Goal: Navigation & Orientation: Understand site structure

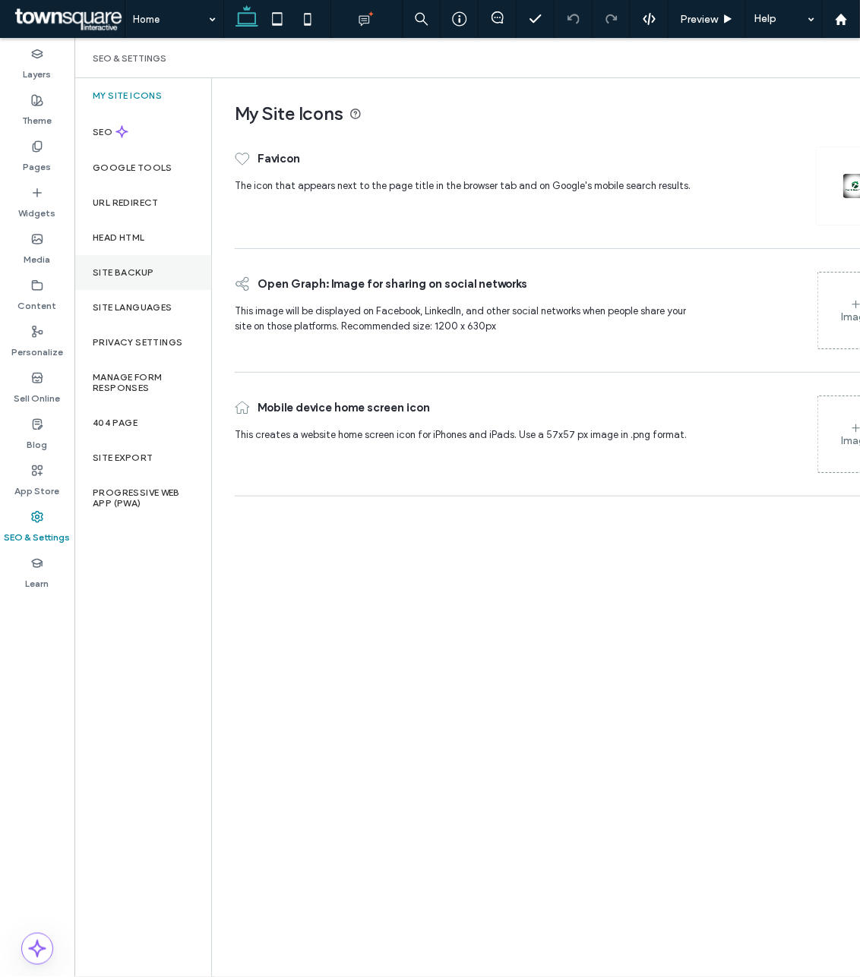
click at [137, 258] on div "Site Backup" at bounding box center [142, 272] width 137 height 35
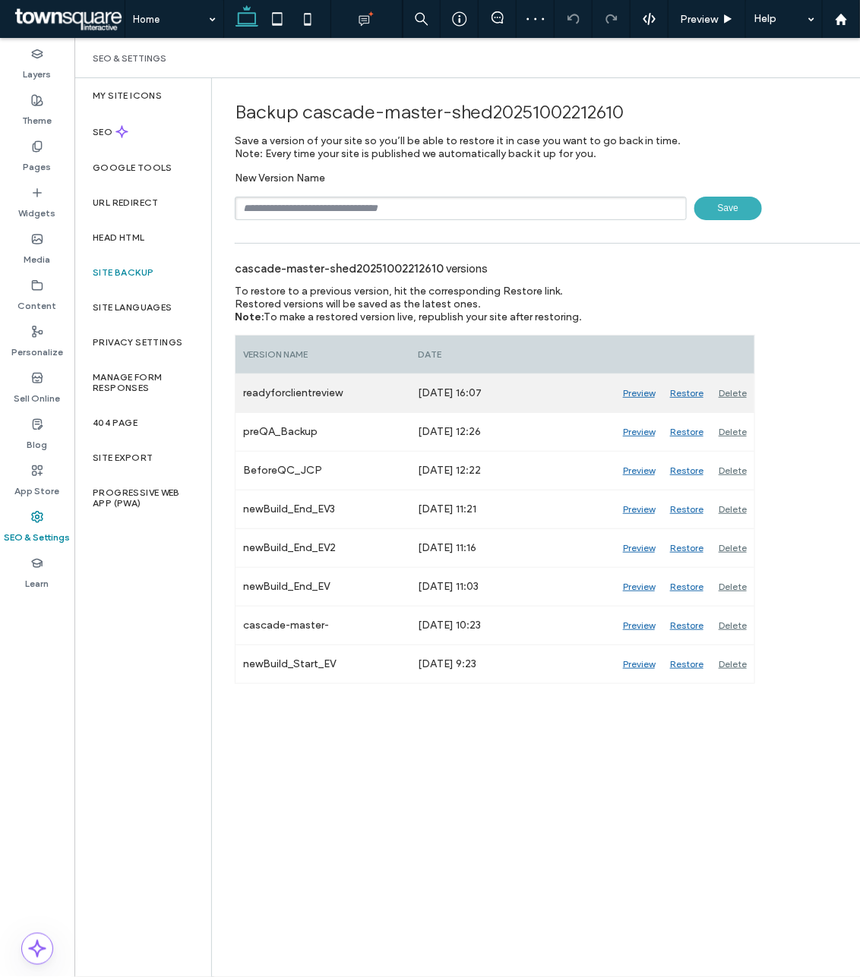
click at [640, 395] on div "Preview" at bounding box center [638, 393] width 47 height 38
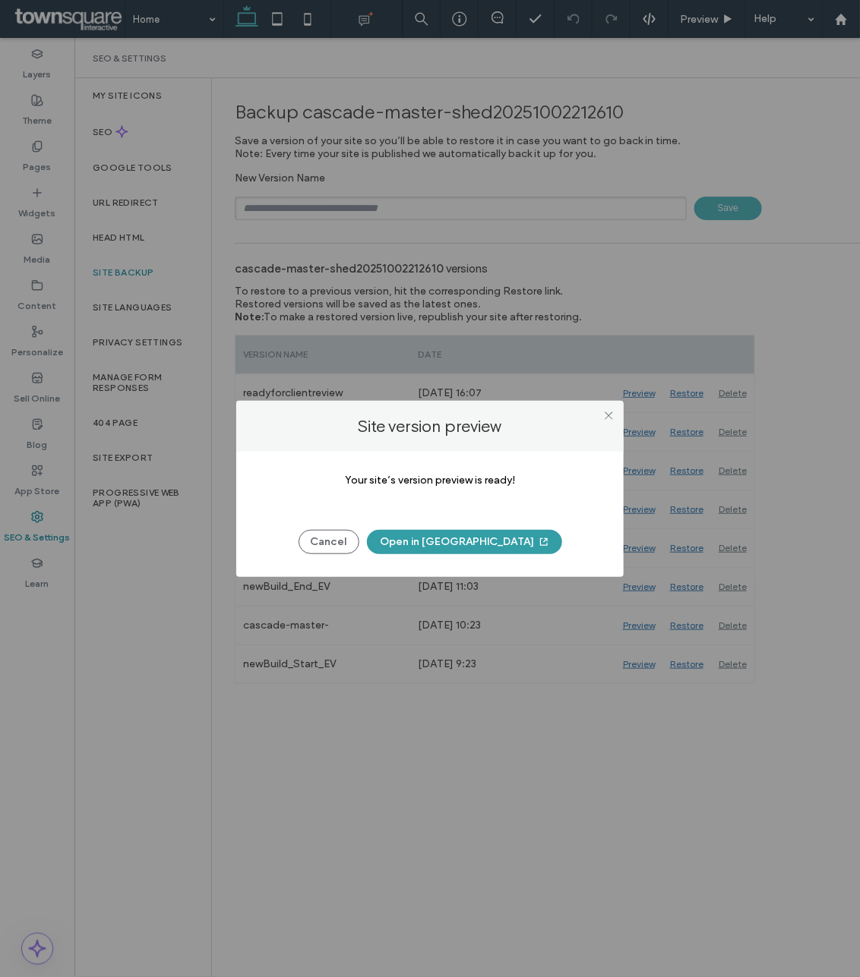
click at [446, 543] on button "Open in [GEOGRAPHIC_DATA]" at bounding box center [464, 542] width 195 height 24
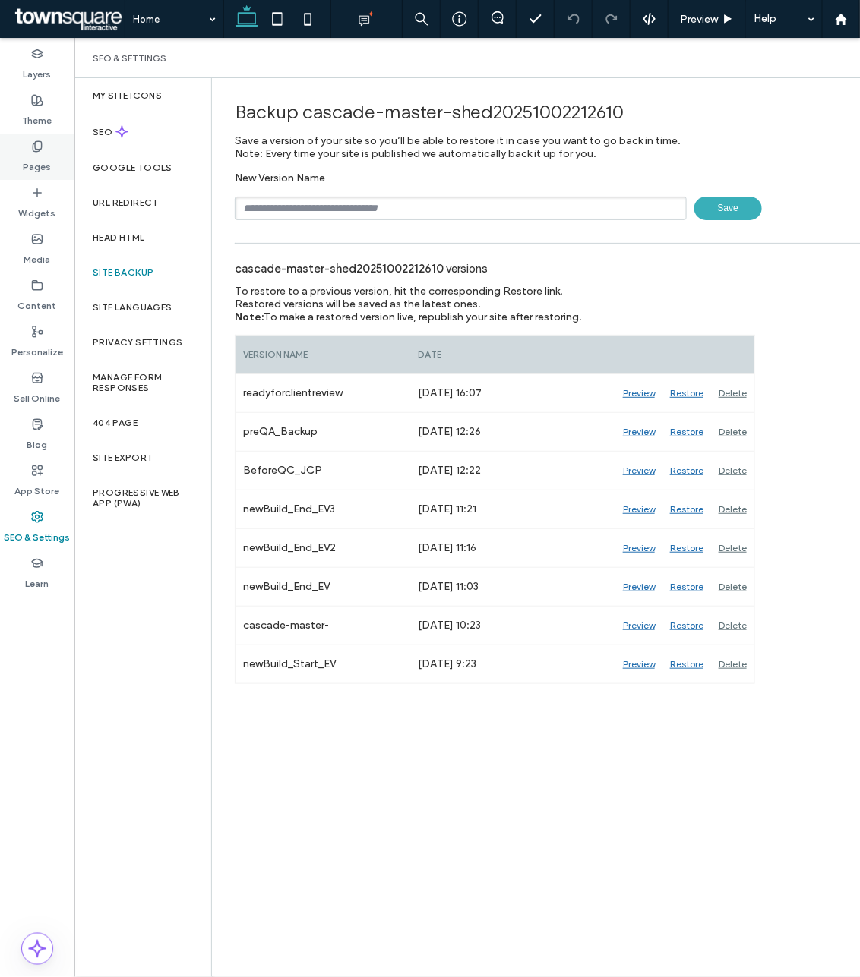
click at [43, 156] on label "Pages" at bounding box center [38, 163] width 28 height 21
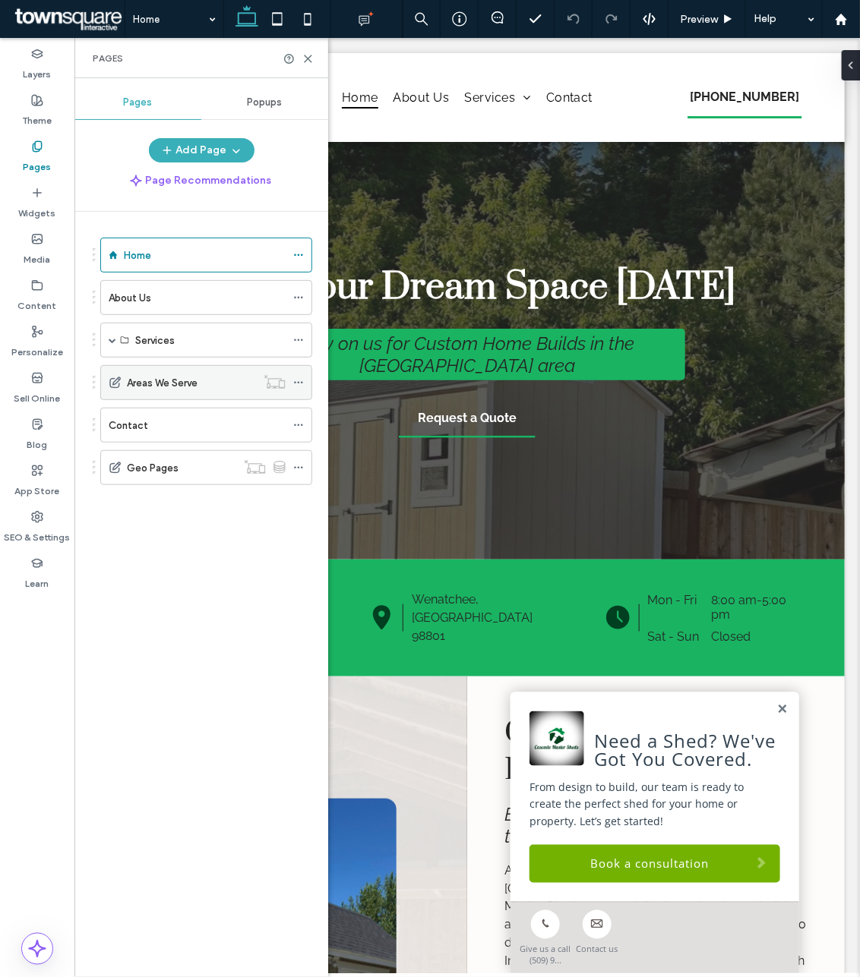
click at [223, 377] on div "Areas We Serve" at bounding box center [191, 383] width 129 height 16
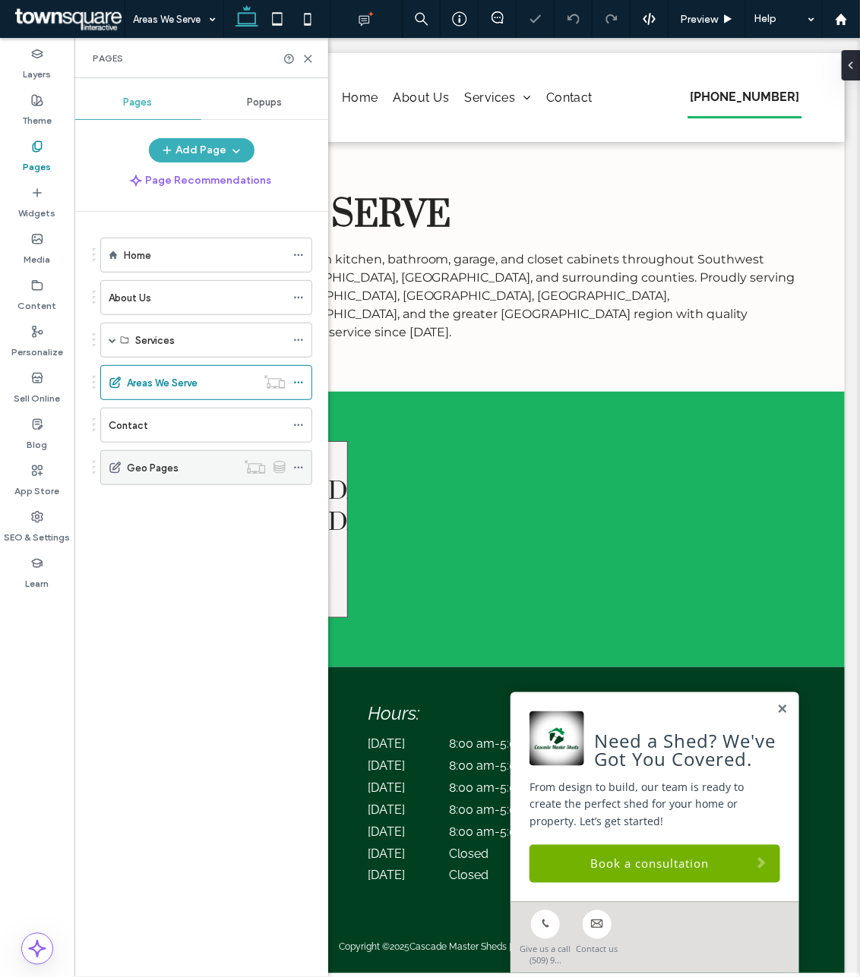
click at [153, 469] on label "Geo Pages" at bounding box center [153, 468] width 52 height 27
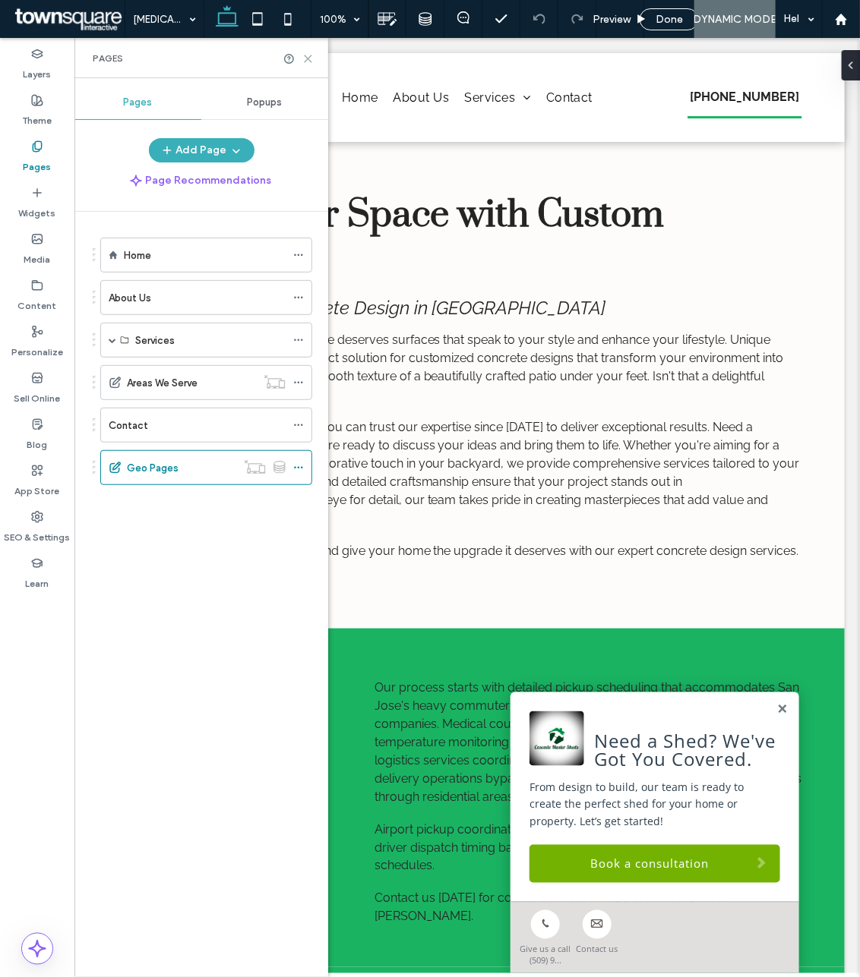
click at [308, 55] on icon at bounding box center [307, 58] width 11 height 11
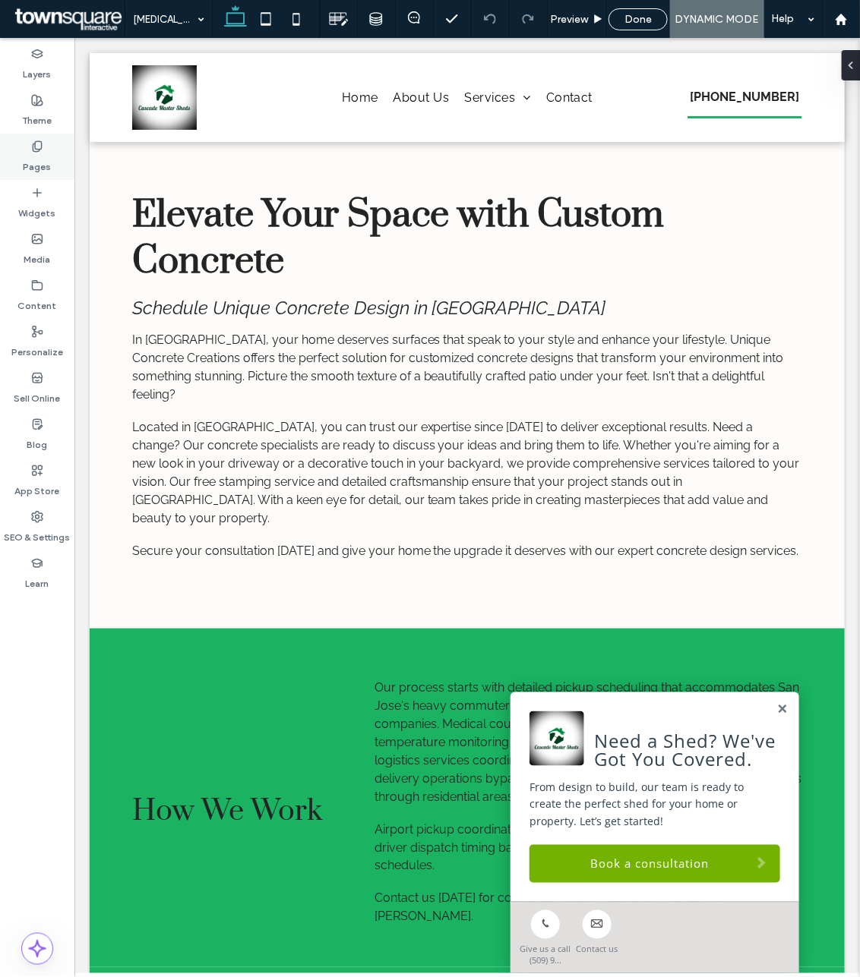
click at [17, 150] on div "Pages" at bounding box center [37, 157] width 74 height 46
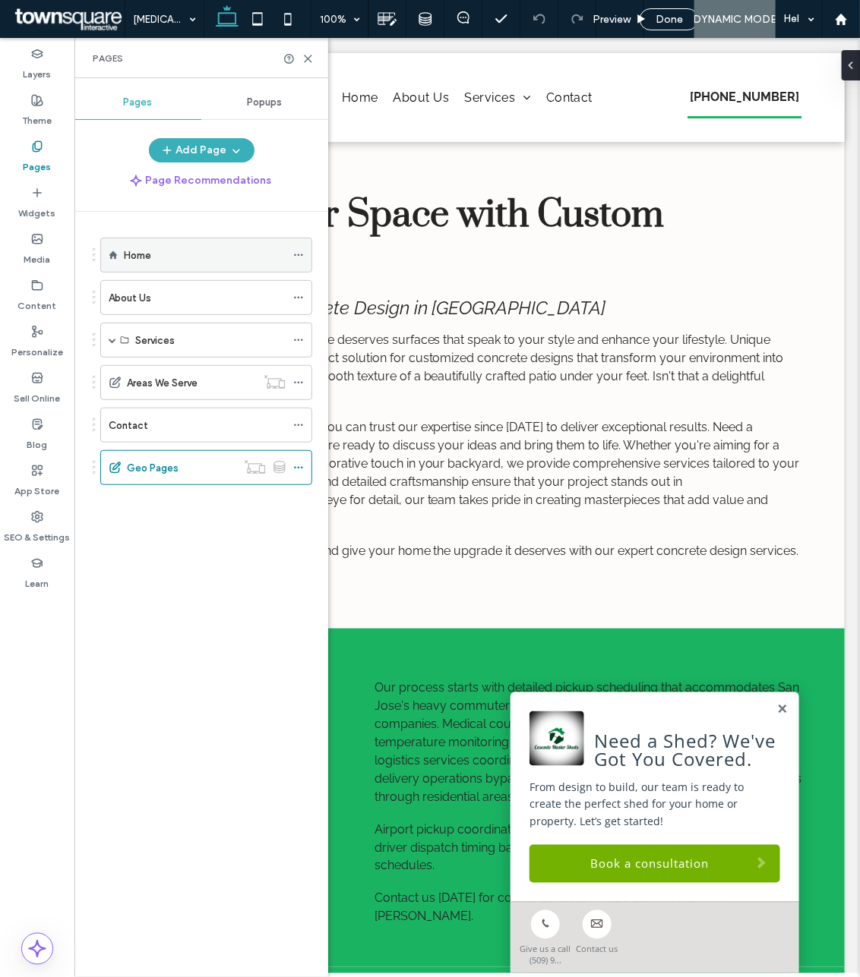
click at [126, 262] on label "Home" at bounding box center [137, 255] width 27 height 27
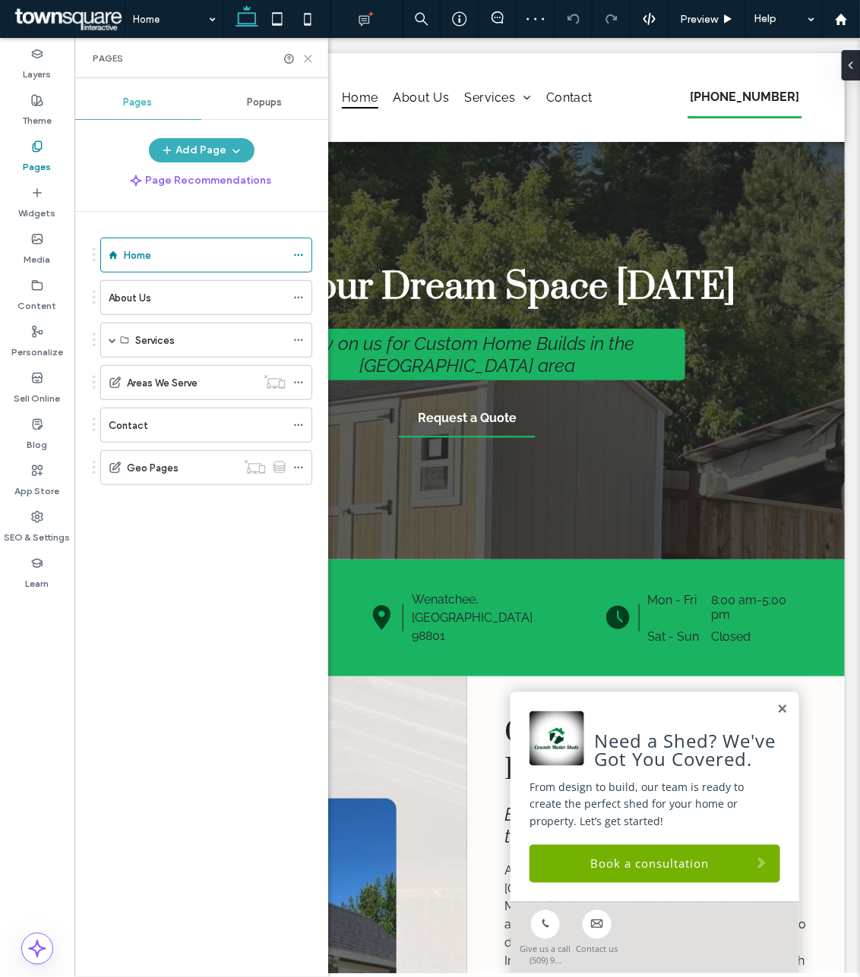
click at [306, 58] on icon at bounding box center [307, 58] width 11 height 11
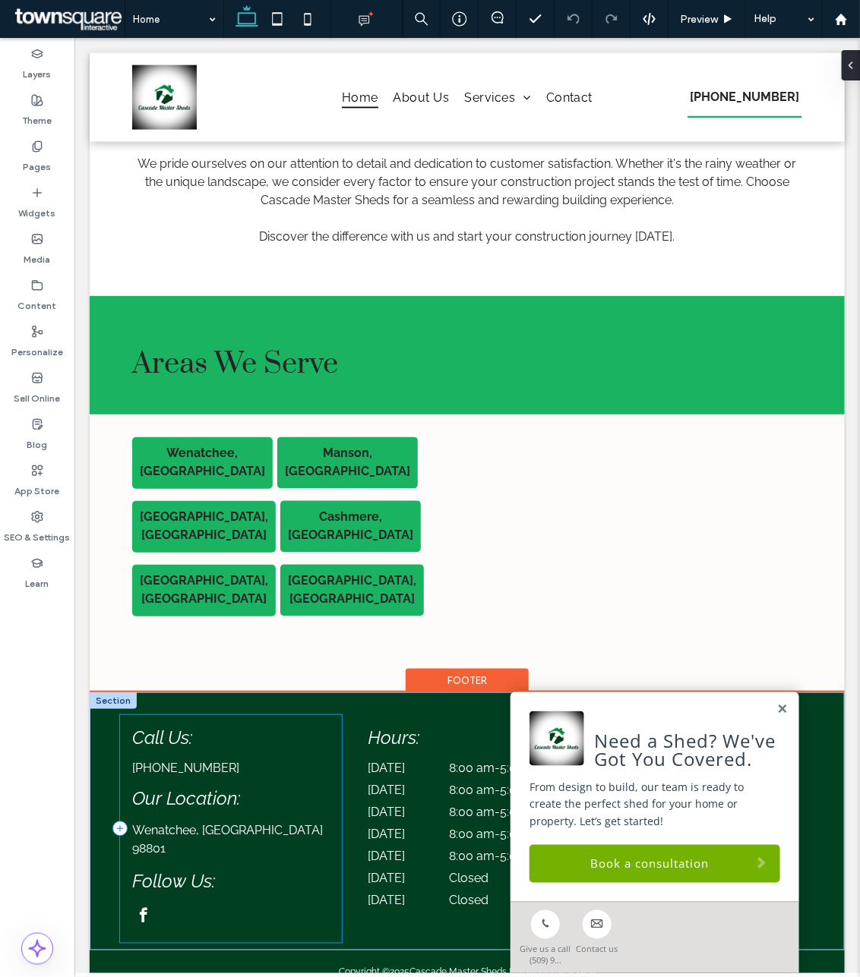
scroll to position [2367, 0]
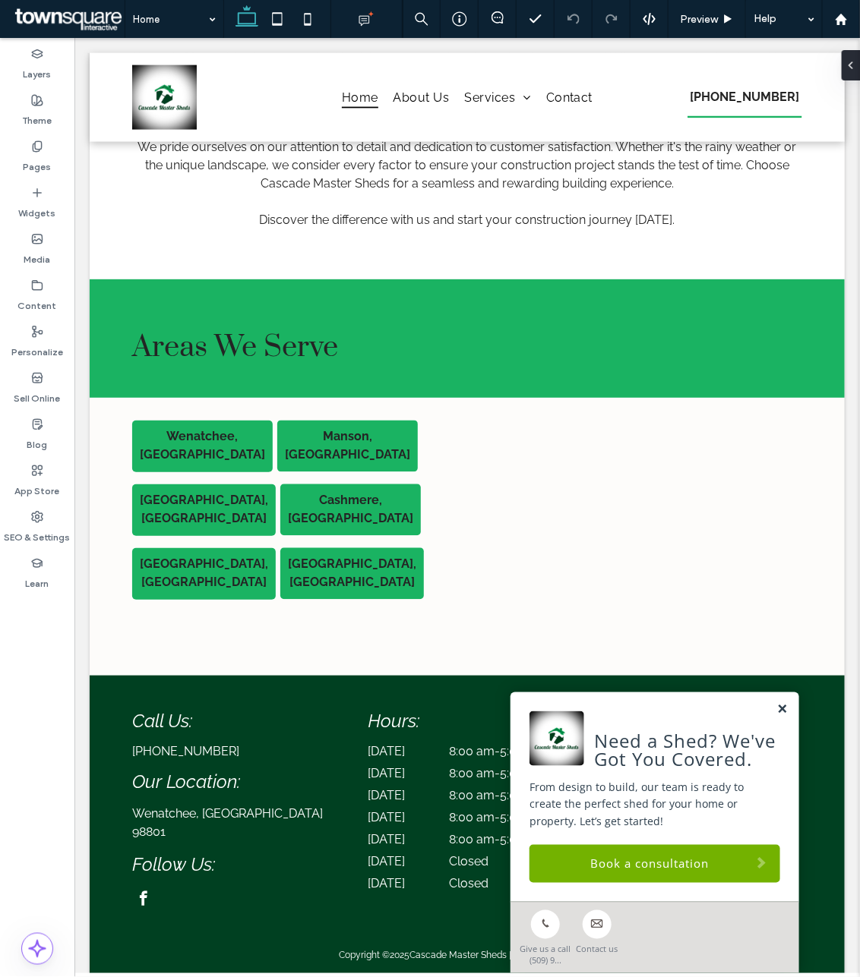
click at [775, 709] on link at bounding box center [780, 708] width 11 height 13
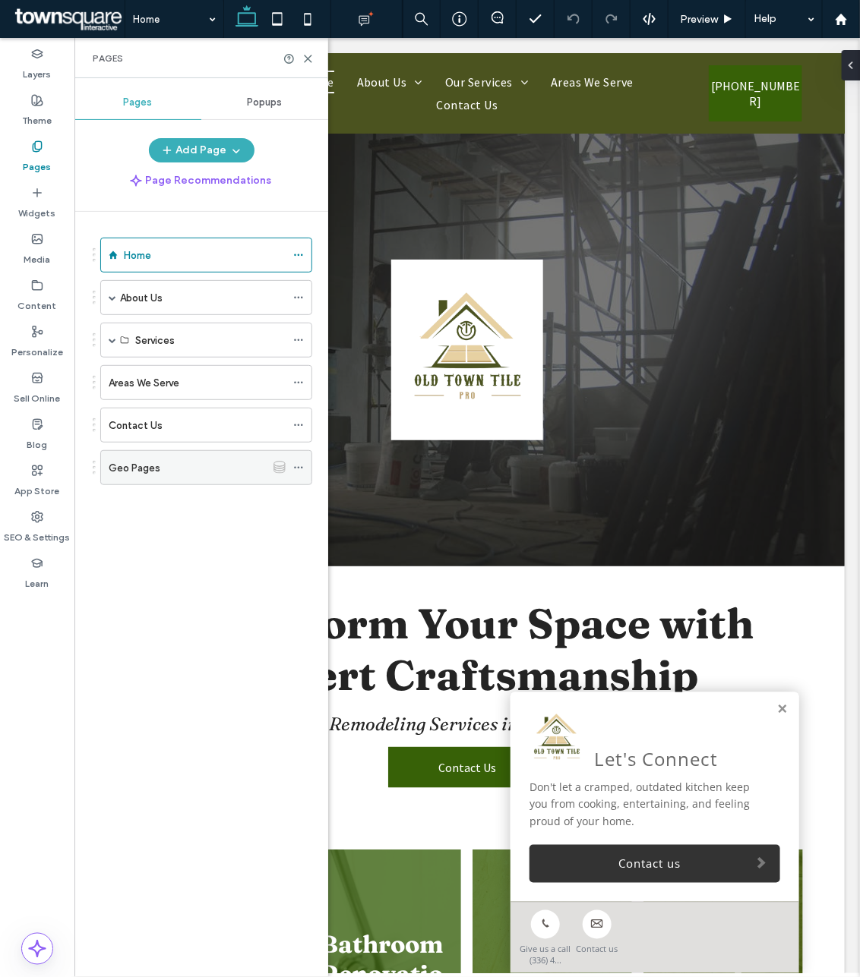
click at [305, 471] on div at bounding box center [302, 467] width 18 height 23
click at [294, 472] on icon at bounding box center [298, 468] width 11 height 11
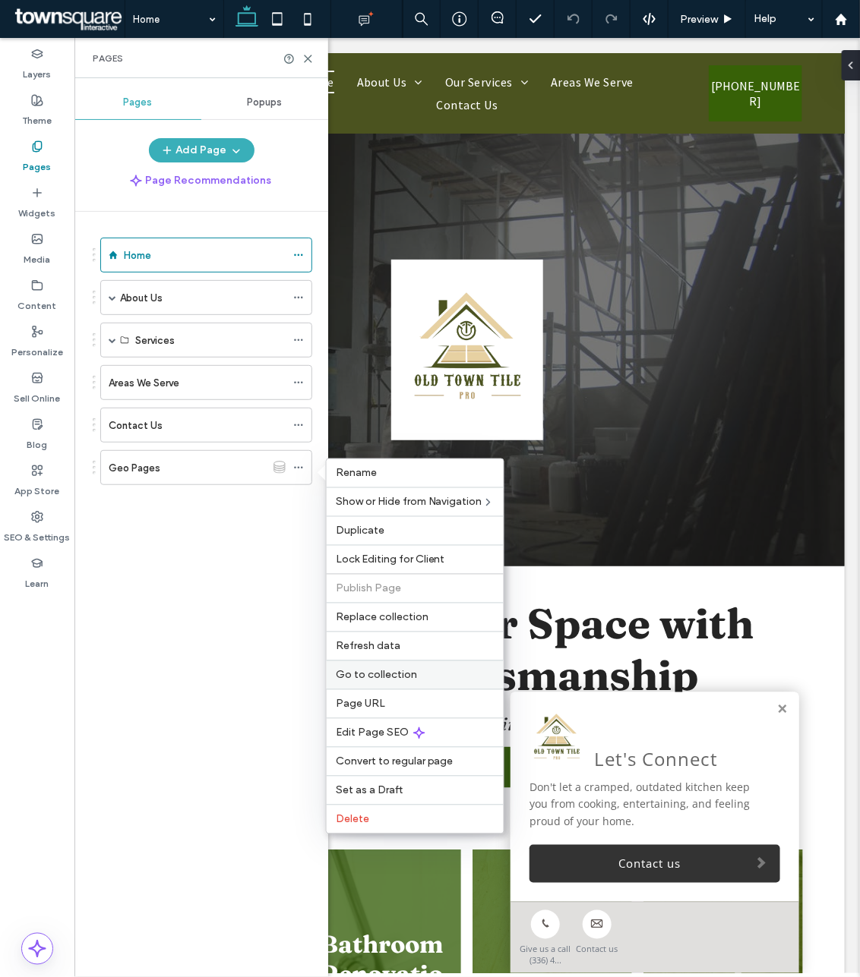
click at [410, 676] on span "Go to collection" at bounding box center [376, 675] width 81 height 13
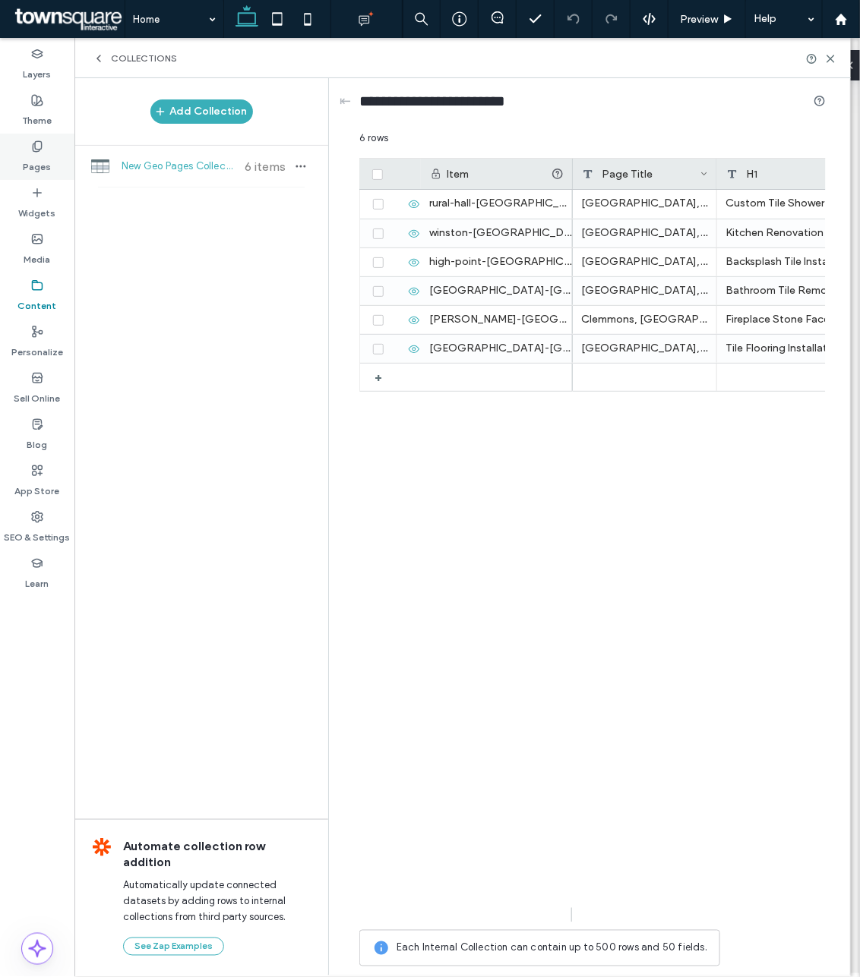
click at [43, 160] on label "Pages" at bounding box center [38, 163] width 28 height 21
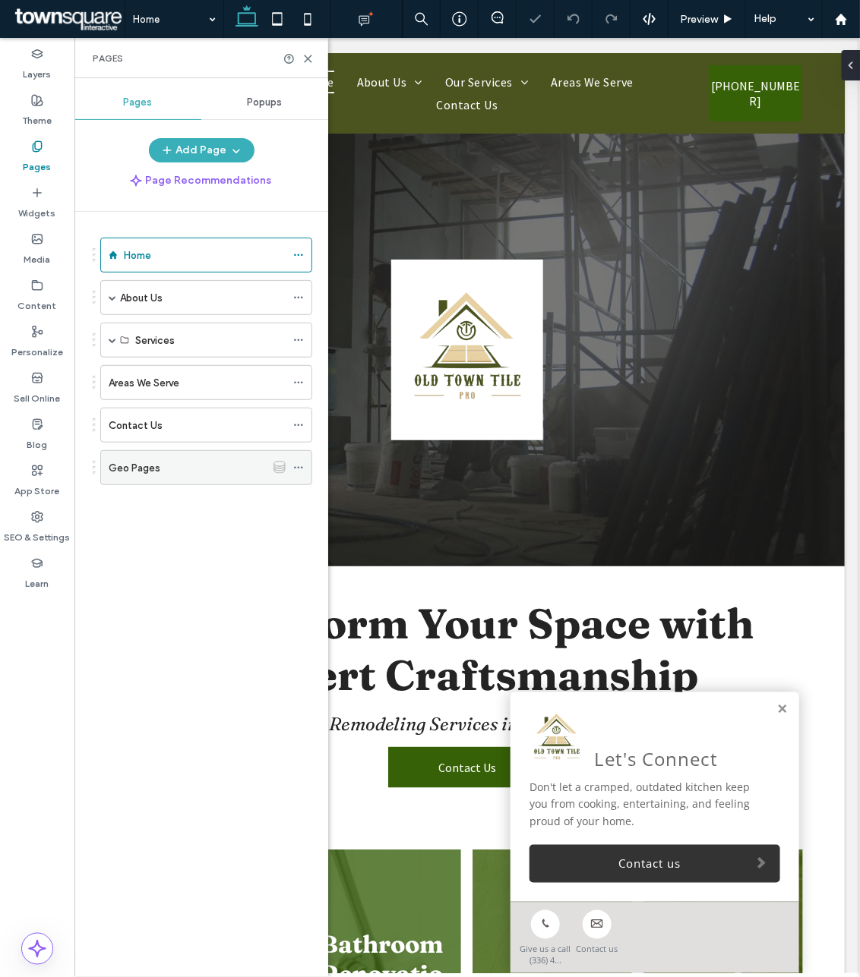
click at [298, 468] on icon at bounding box center [298, 468] width 11 height 11
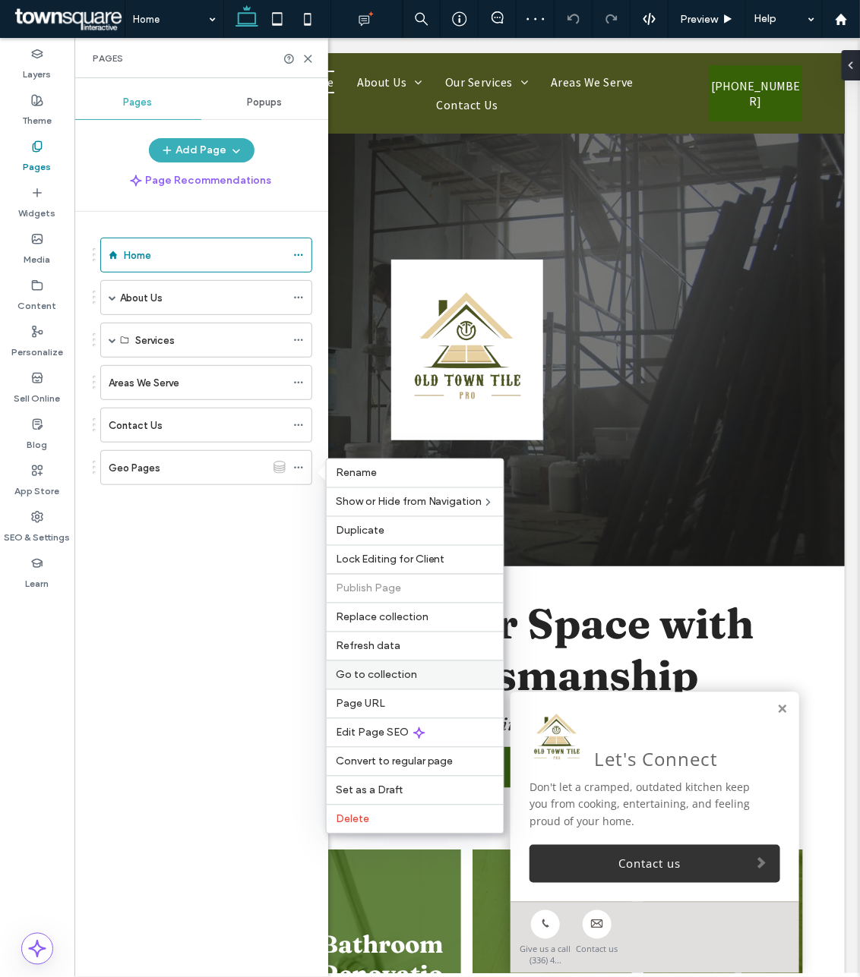
click at [401, 688] on div "Go to collection" at bounding box center [415, 675] width 177 height 29
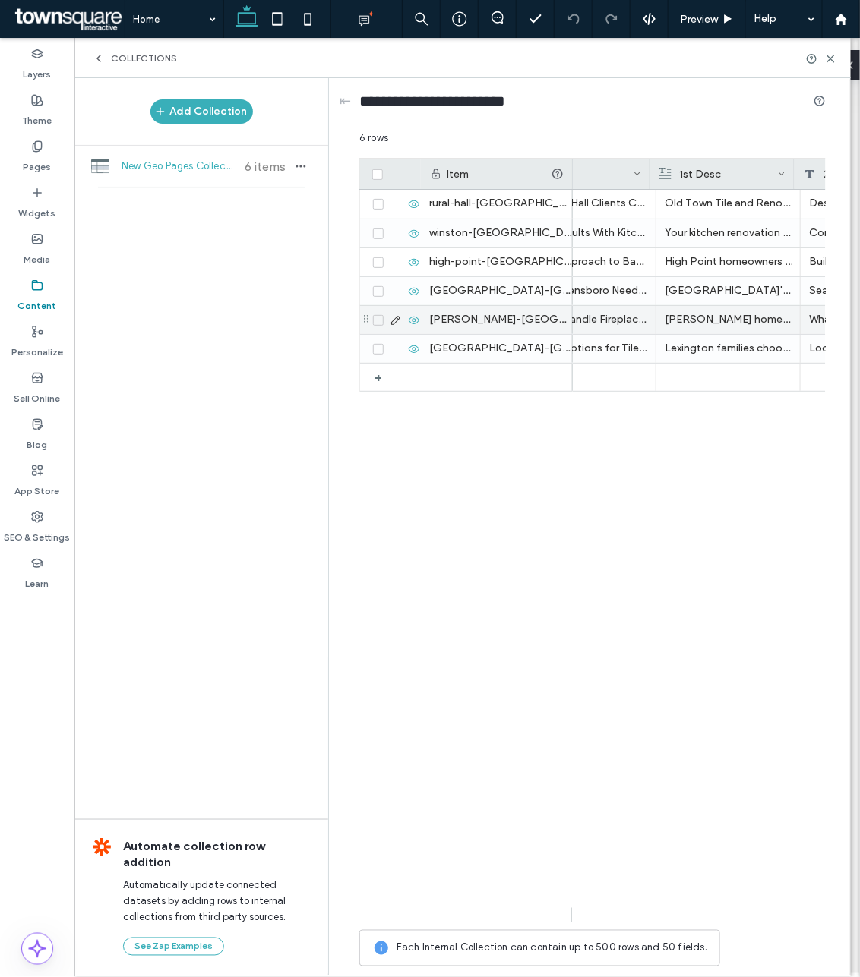
scroll to position [0, 357]
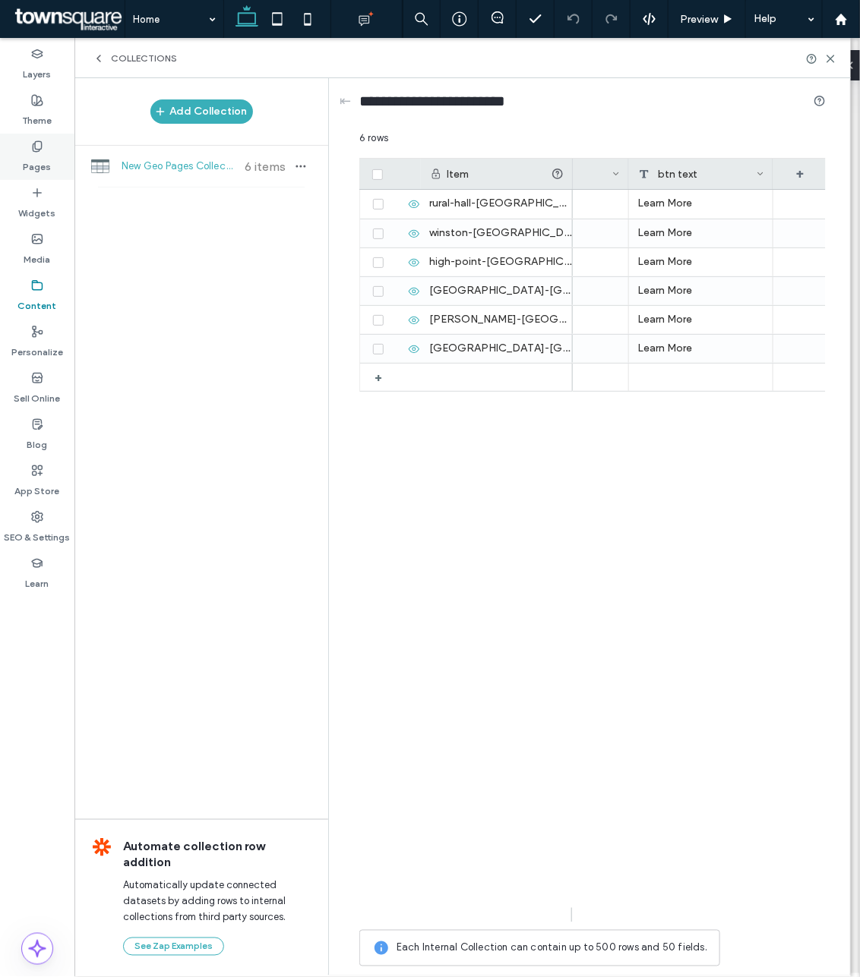
click at [19, 156] on div "Pages" at bounding box center [37, 157] width 74 height 46
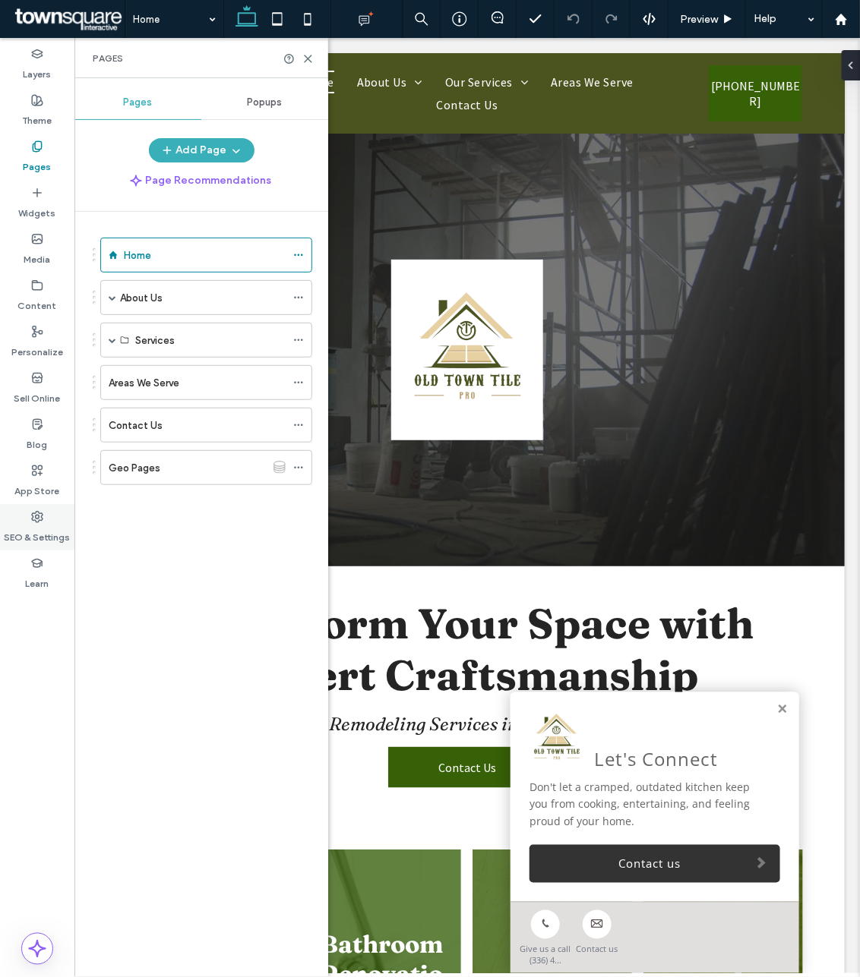
click at [43, 525] on label "SEO & Settings" at bounding box center [38, 533] width 66 height 21
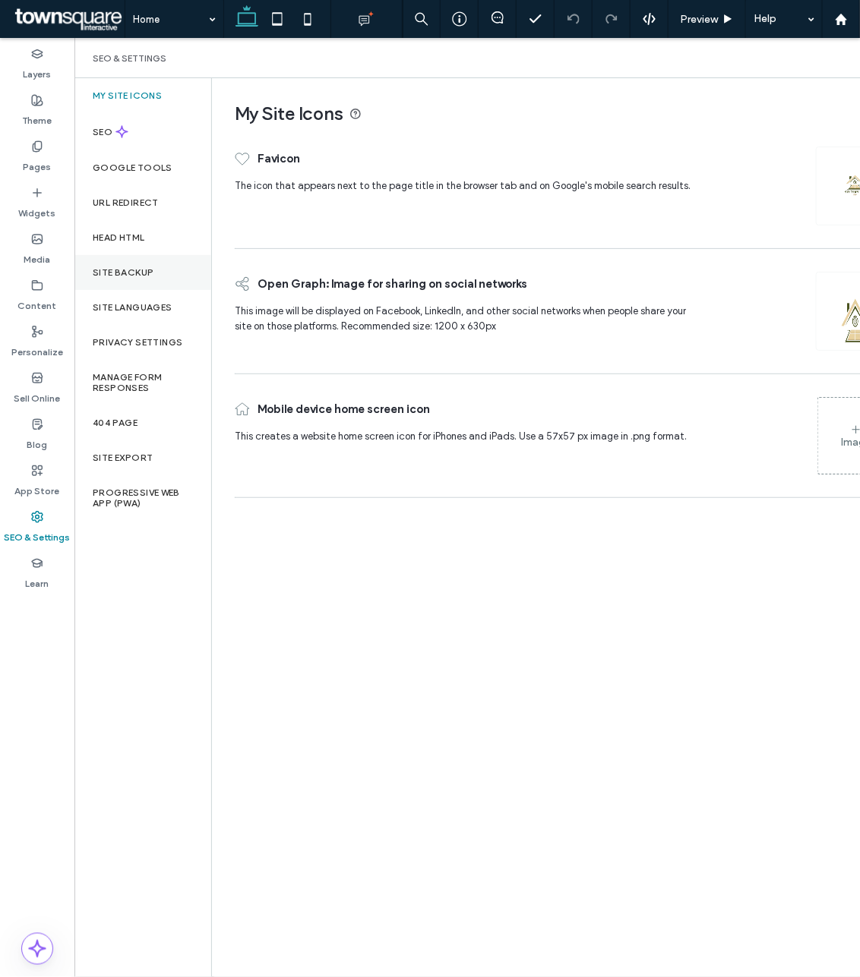
click at [119, 270] on label "Site Backup" at bounding box center [123, 272] width 61 height 11
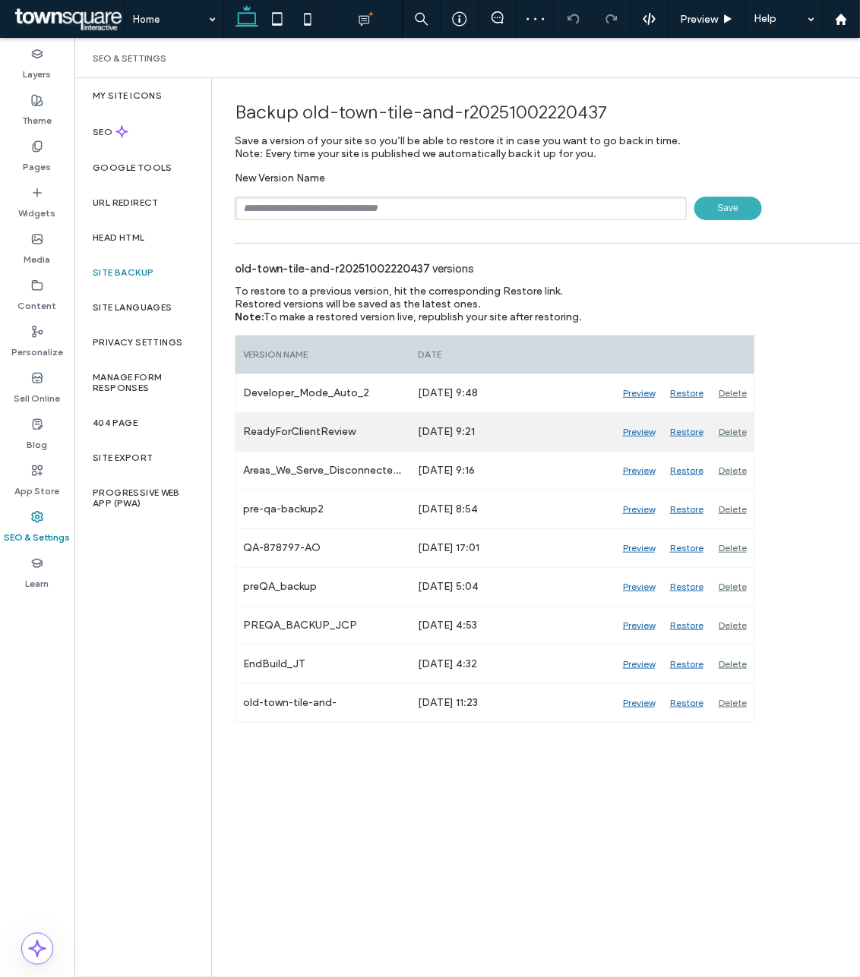
click at [634, 435] on div "Preview" at bounding box center [638, 432] width 47 height 38
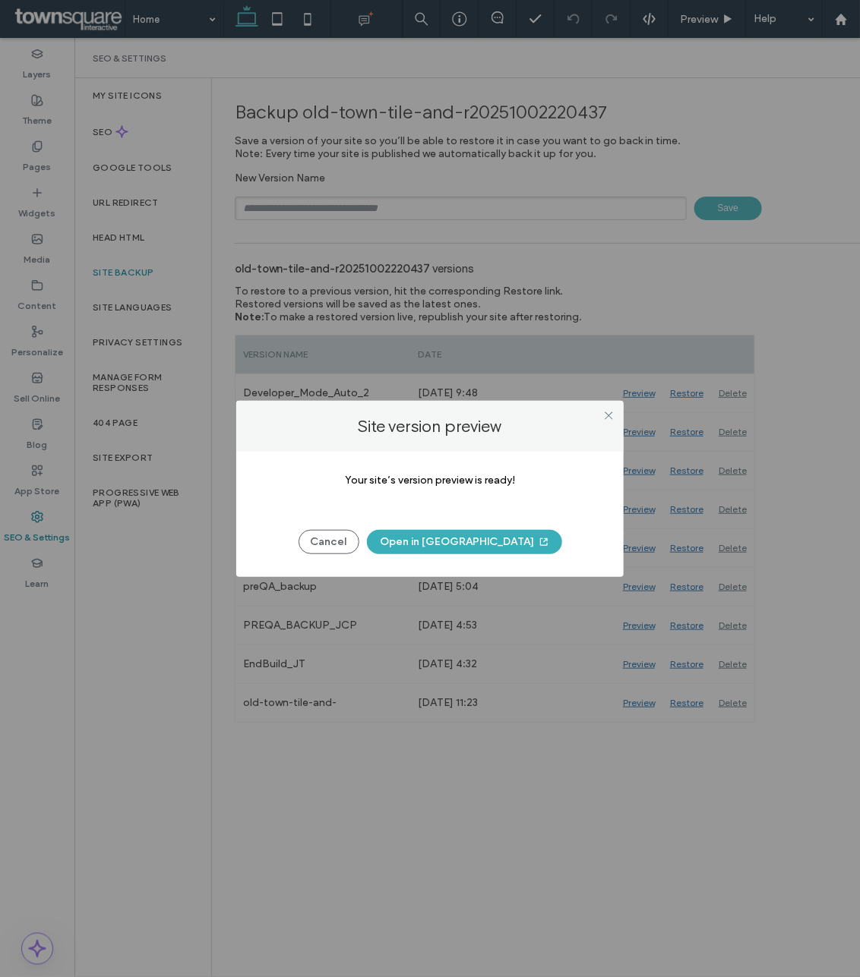
click at [452, 541] on button "Open in [GEOGRAPHIC_DATA]" at bounding box center [464, 542] width 195 height 24
